Goal: Information Seeking & Learning: Learn about a topic

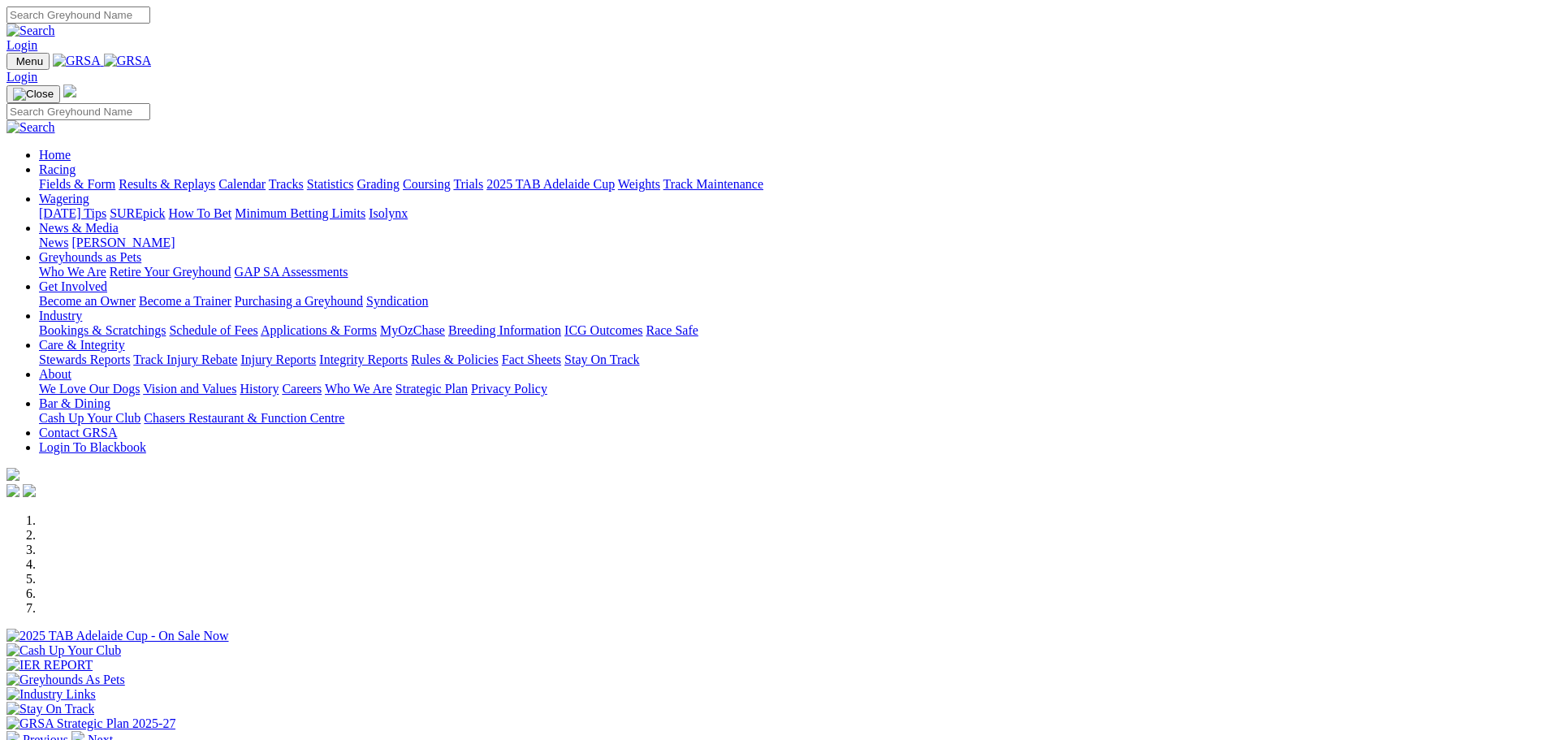
scroll to position [244, 0]
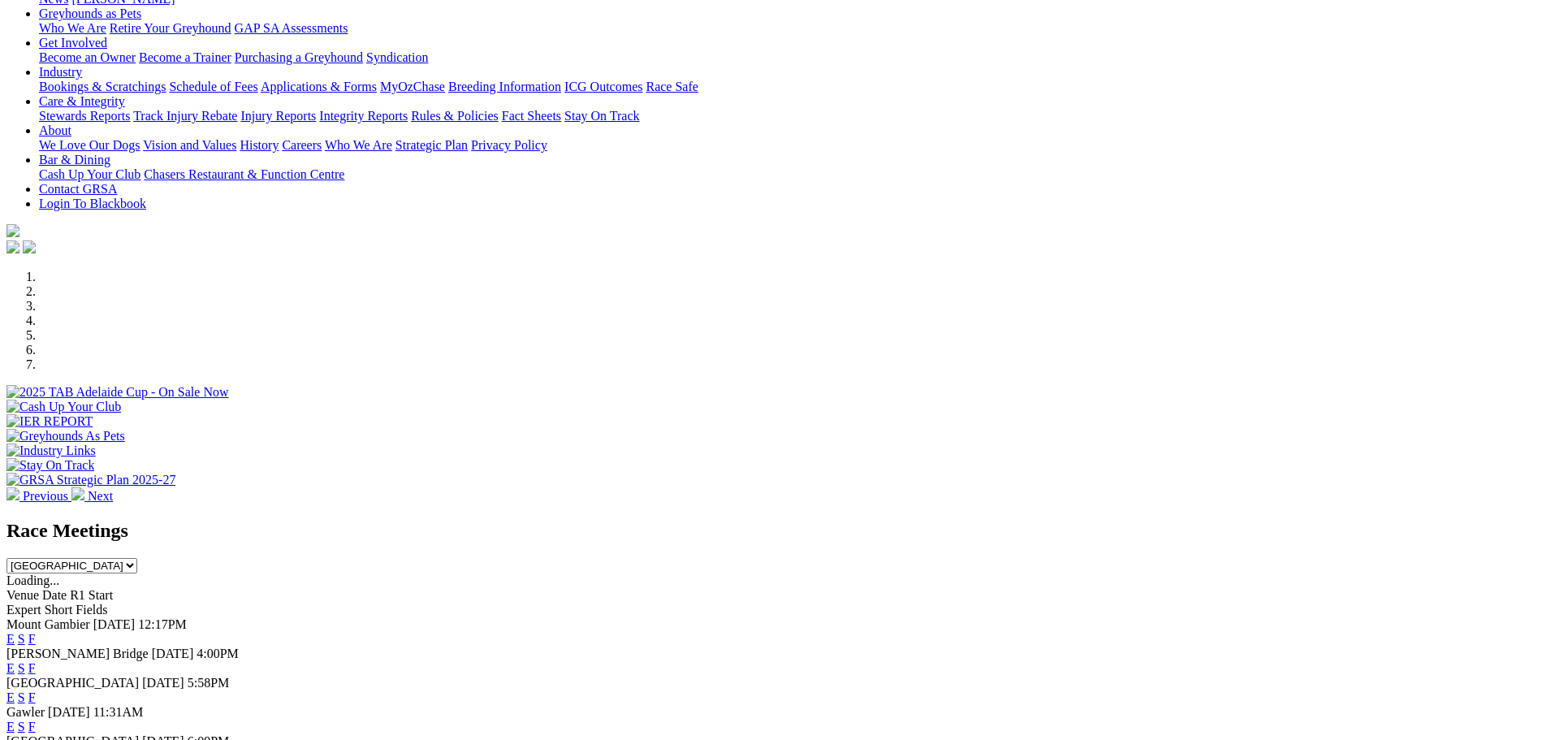
click at [15, 661] on link "E" at bounding box center [10, 668] width 8 height 14
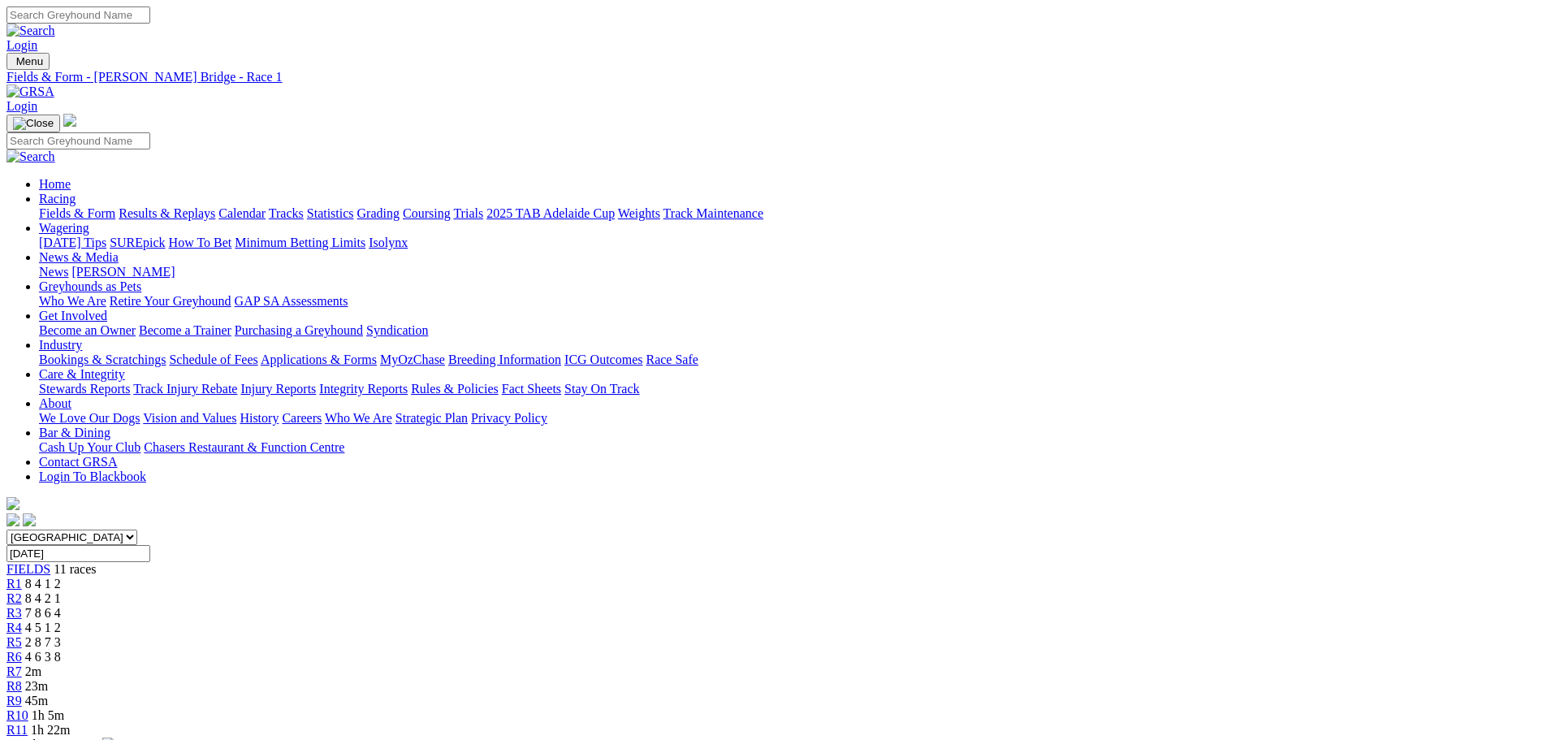
click at [41, 664] on span "2m" at bounding box center [33, 671] width 16 height 14
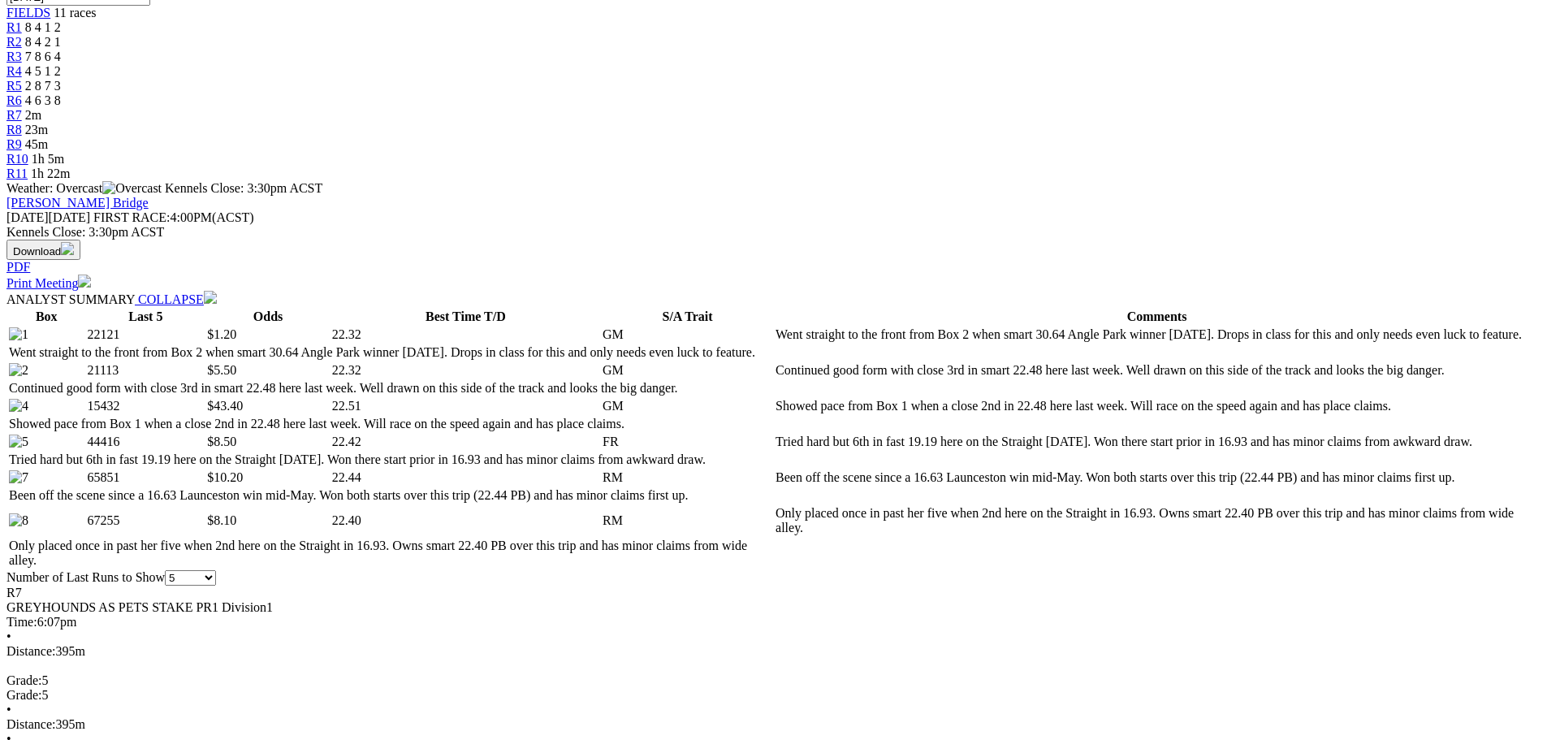
scroll to position [568, 0]
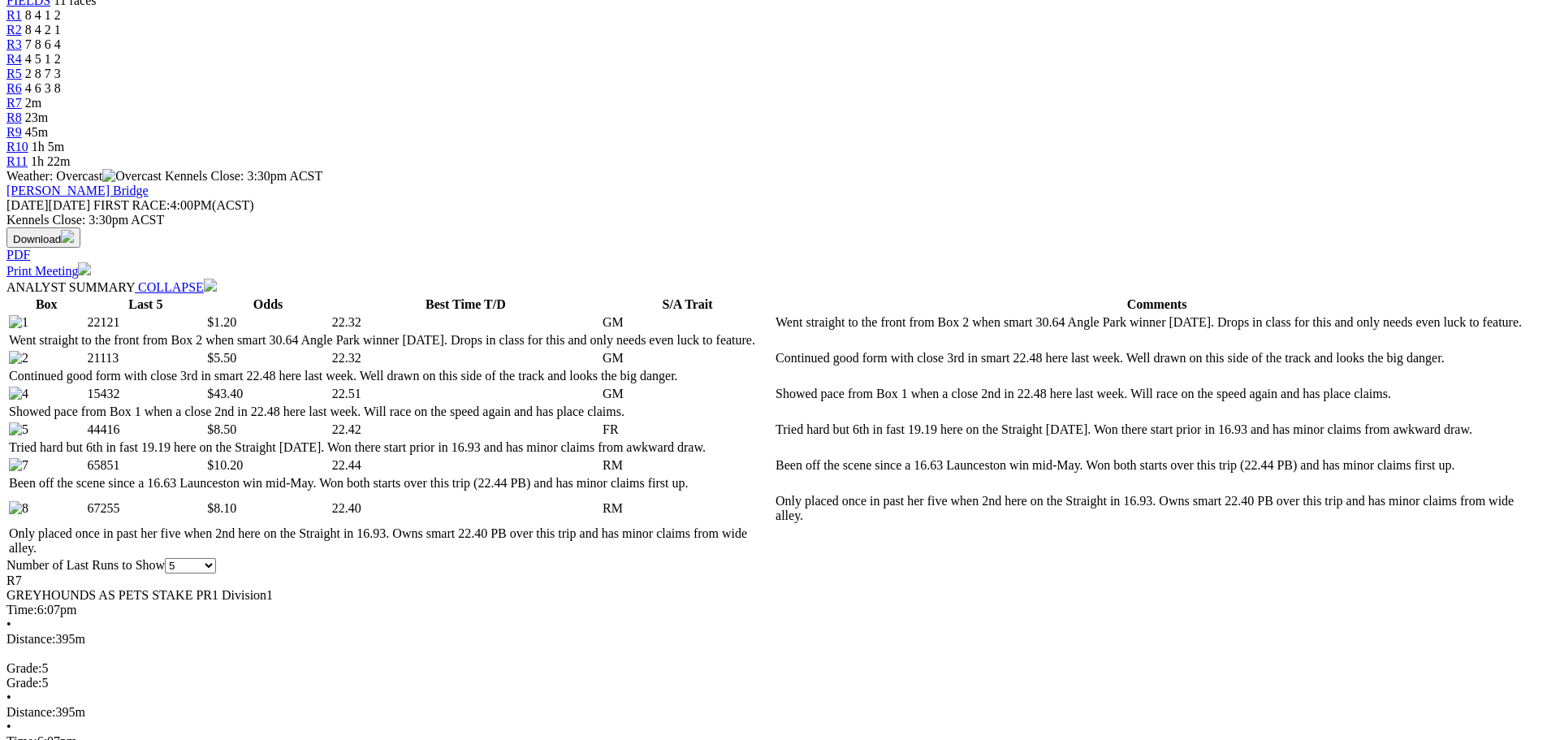
select select "20"
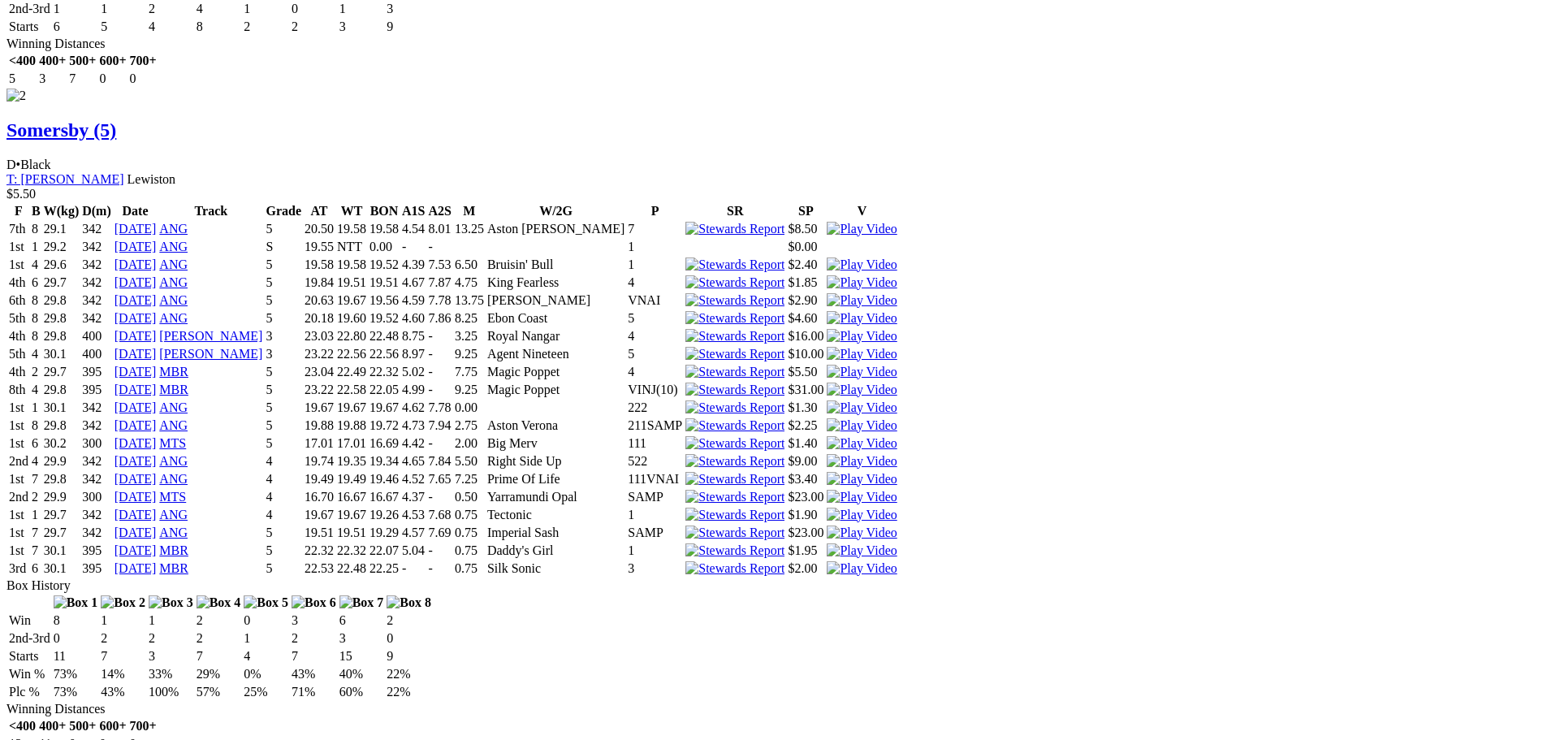
scroll to position [2599, 0]
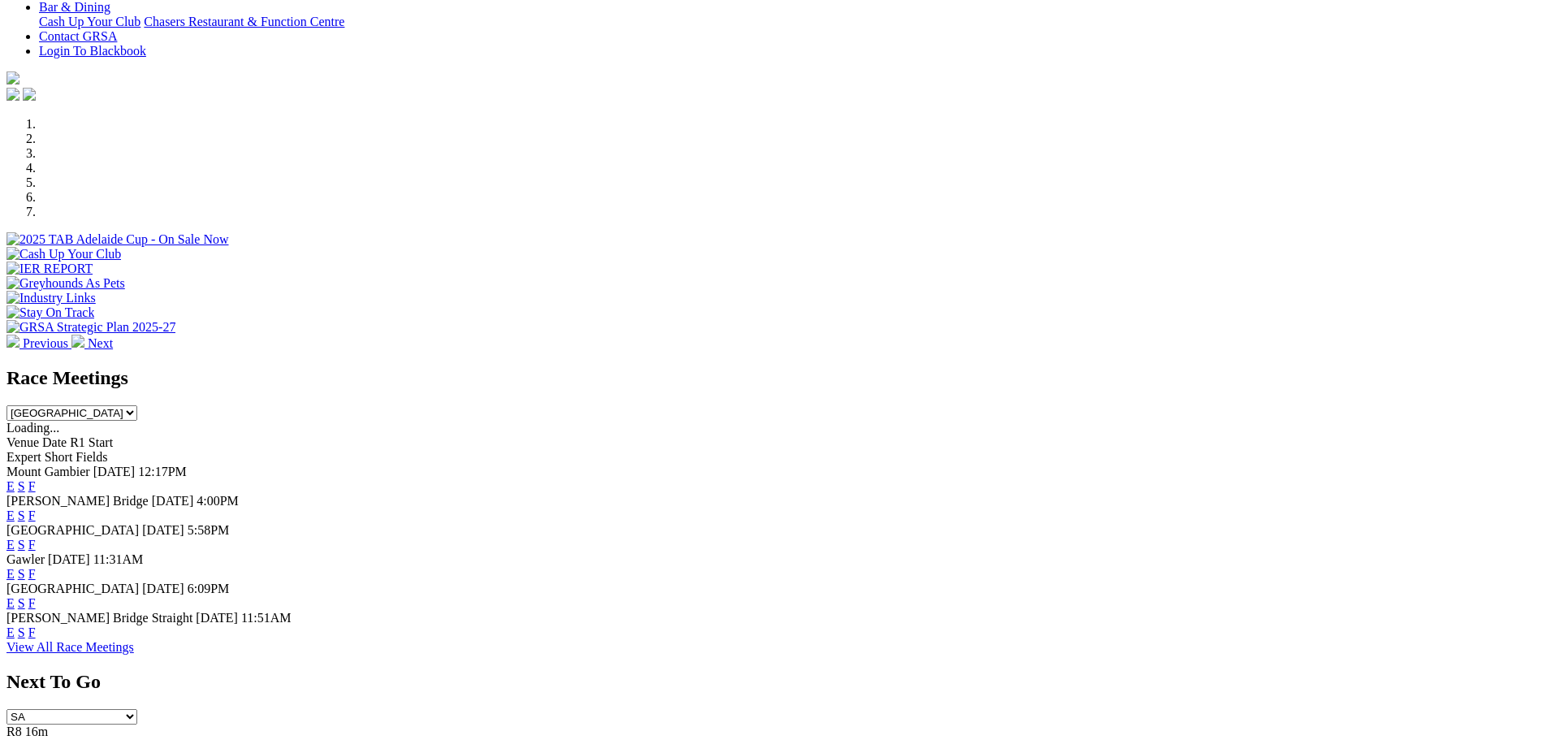
scroll to position [406, 0]
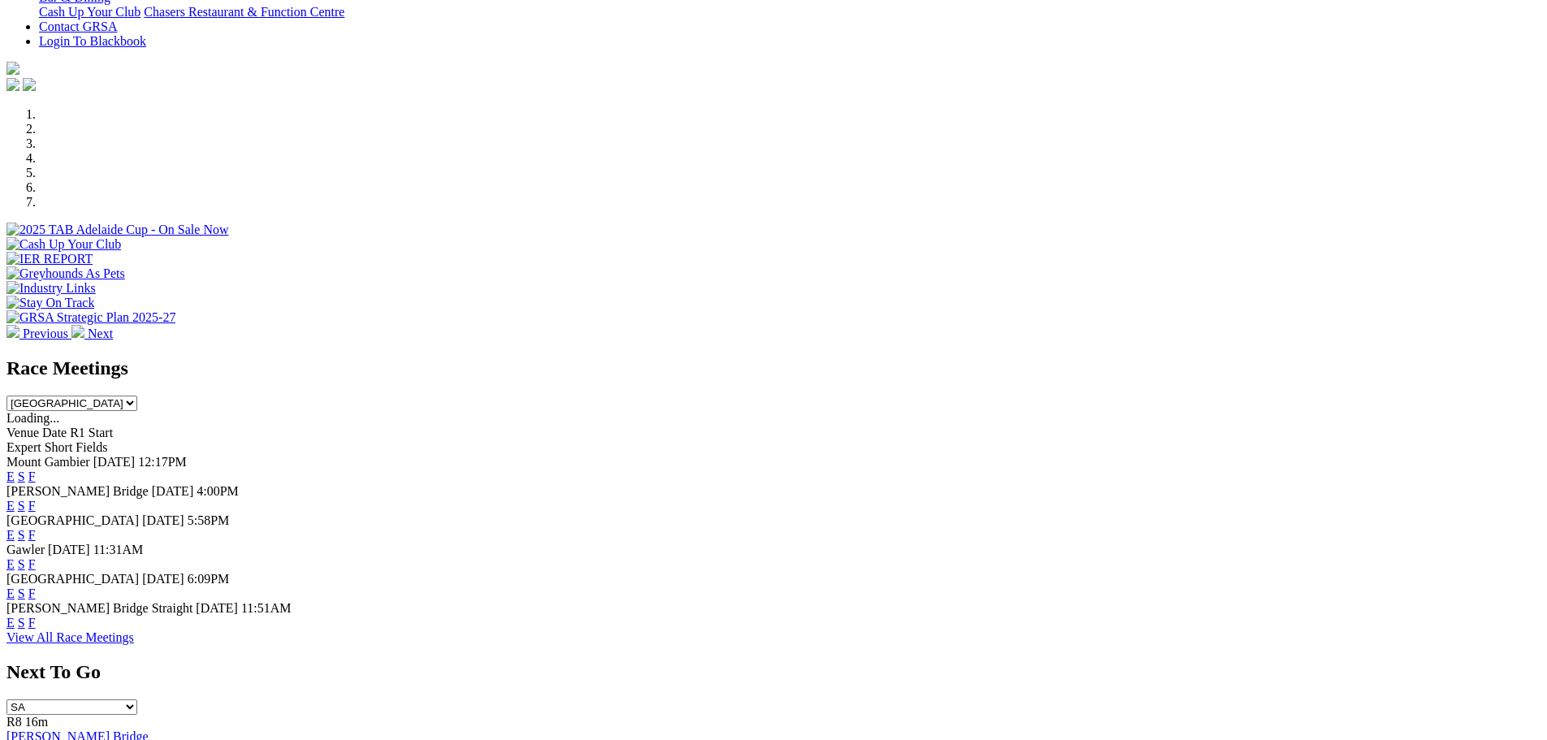
click at [15, 499] on link "E" at bounding box center [10, 506] width 8 height 14
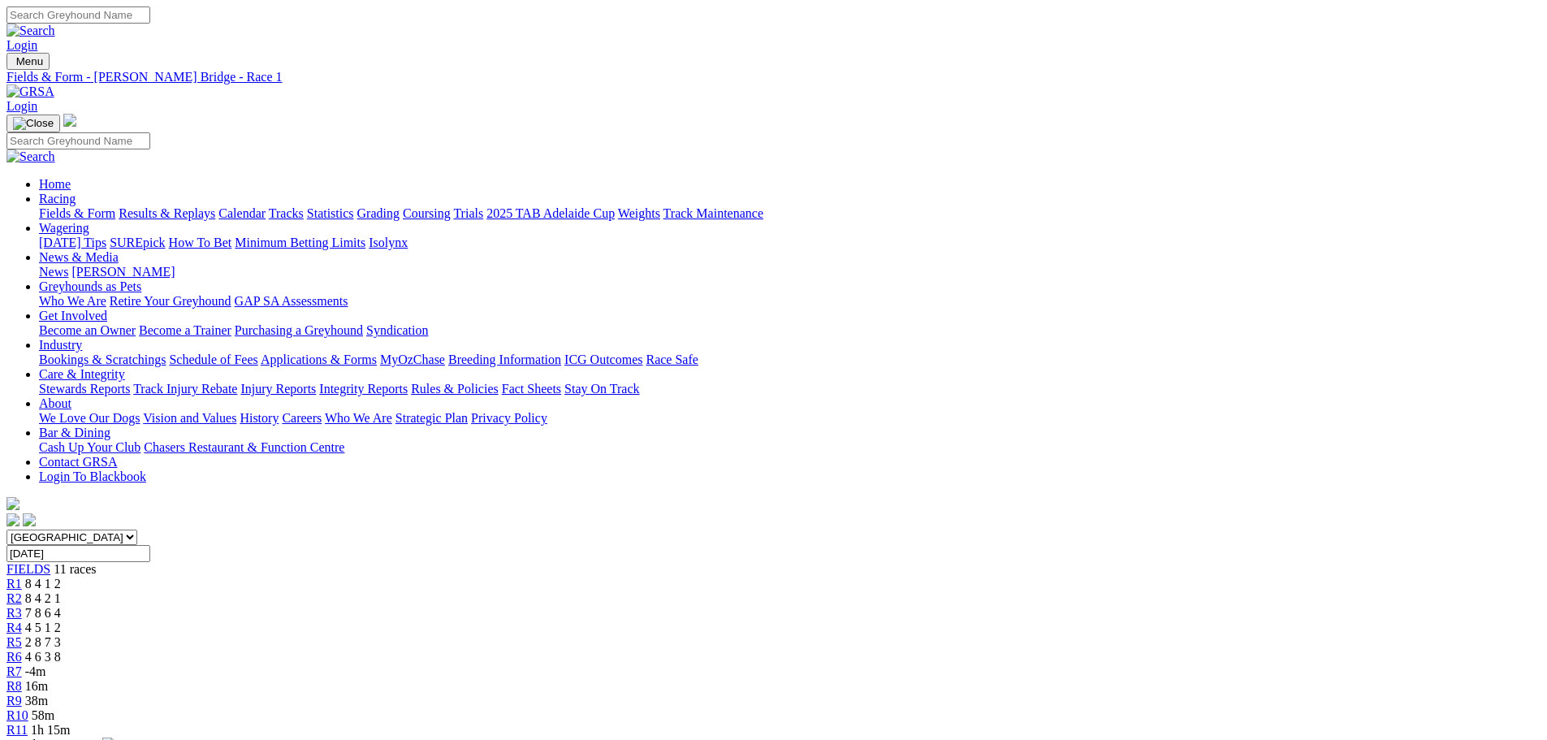
click at [48, 679] on span "16m" at bounding box center [36, 686] width 23 height 14
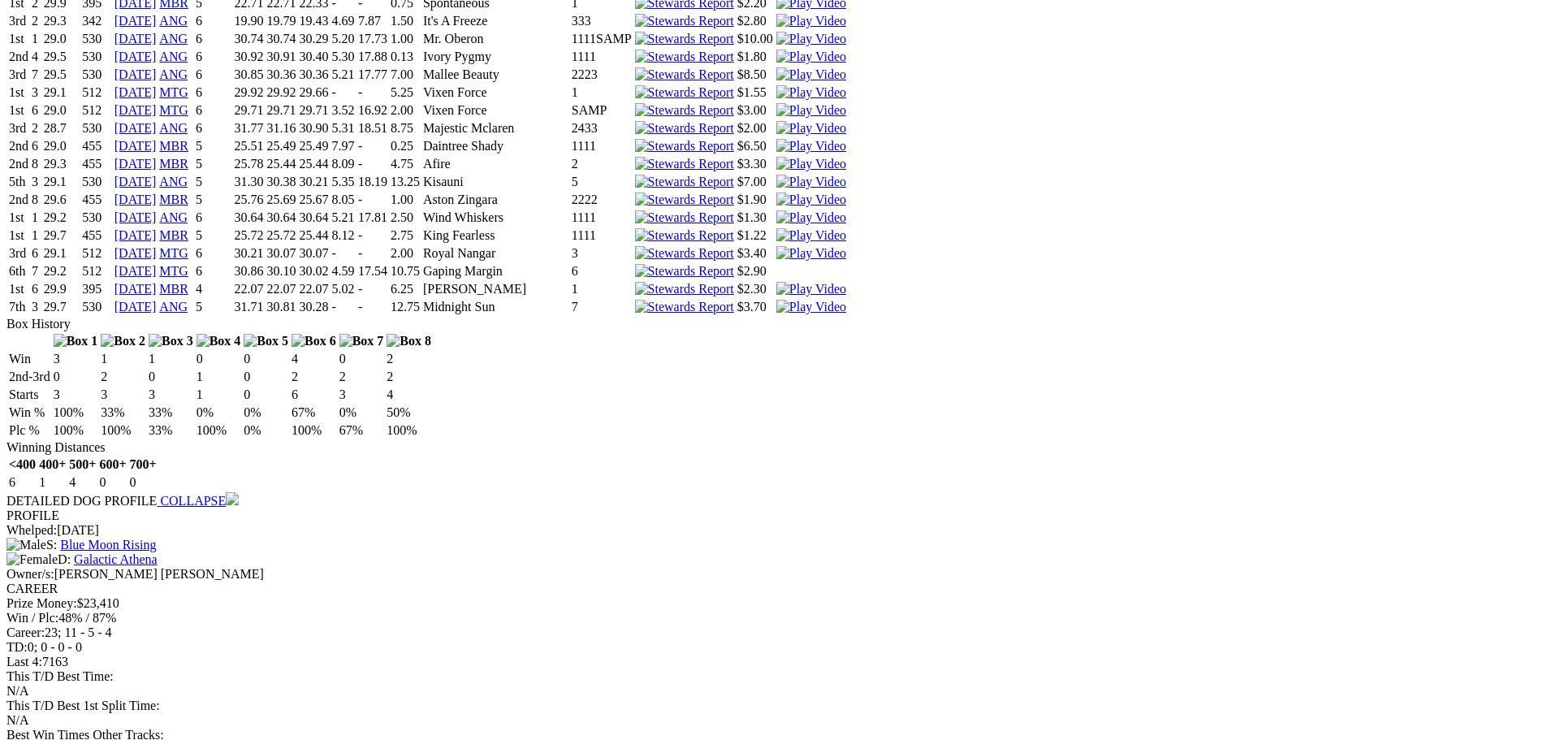
scroll to position [1624, 0]
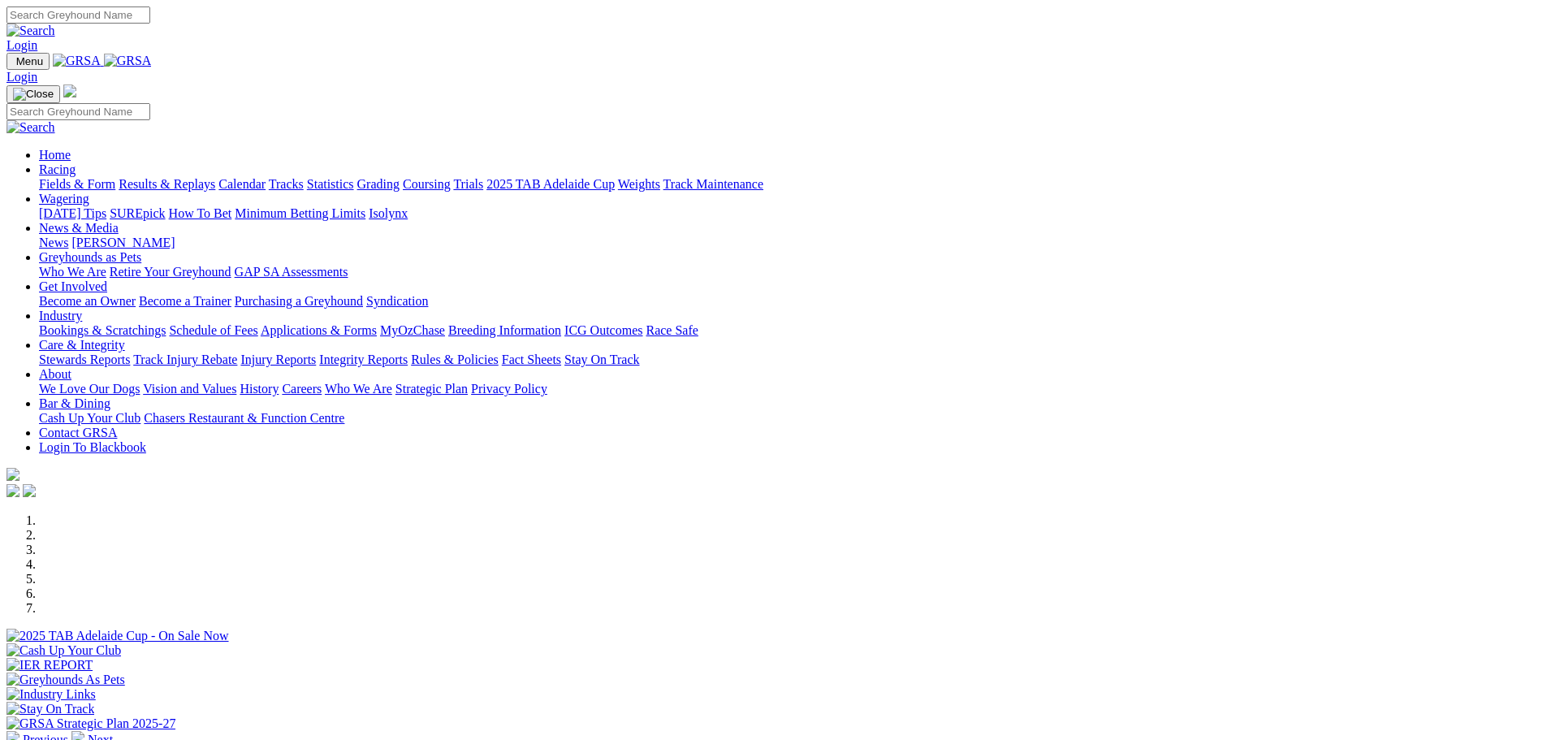
scroll to position [406, 0]
